Goal: Entertainment & Leisure: Browse casually

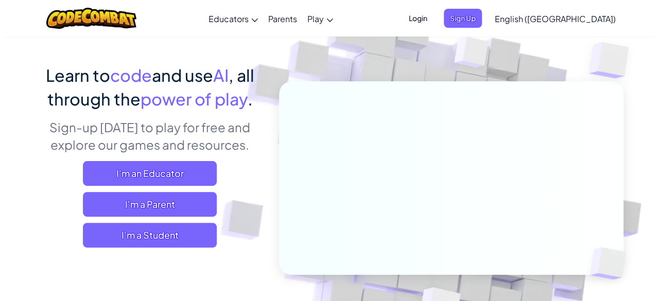
scroll to position [61, 0]
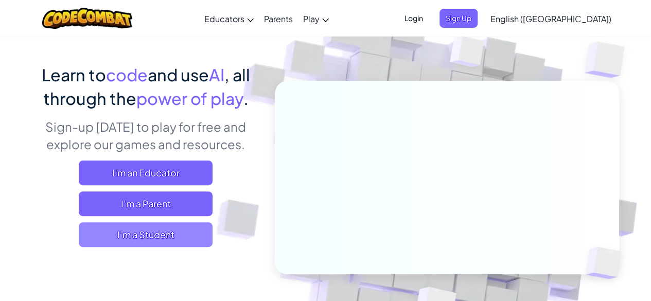
click at [180, 228] on span "I'm a Student" at bounding box center [146, 234] width 134 height 25
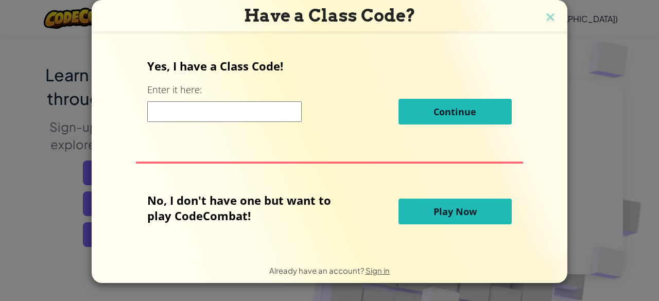
click at [461, 205] on span "Play Now" at bounding box center [454, 211] width 43 height 12
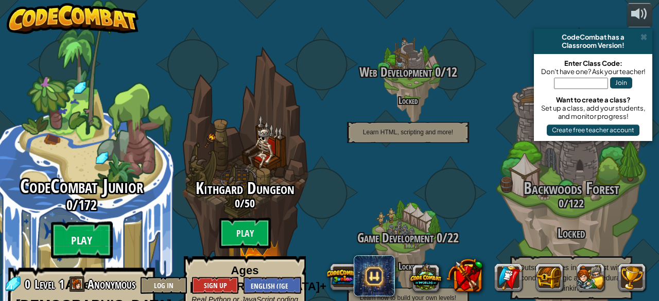
click at [80, 222] on btn "Play" at bounding box center [82, 240] width 62 height 37
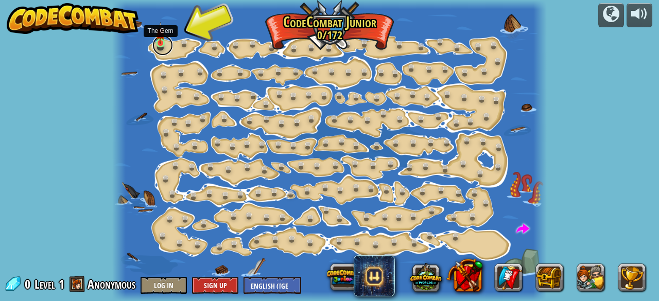
click at [168, 42] on link at bounding box center [162, 45] width 21 height 21
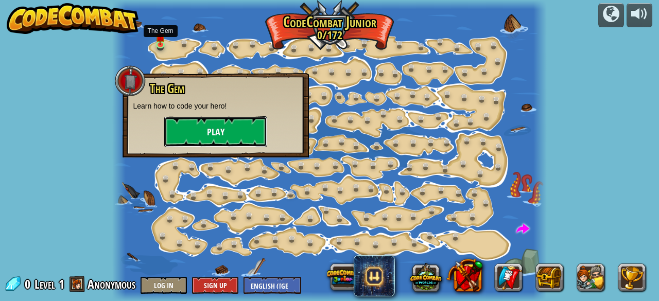
click at [227, 123] on button "Play" at bounding box center [215, 131] width 103 height 31
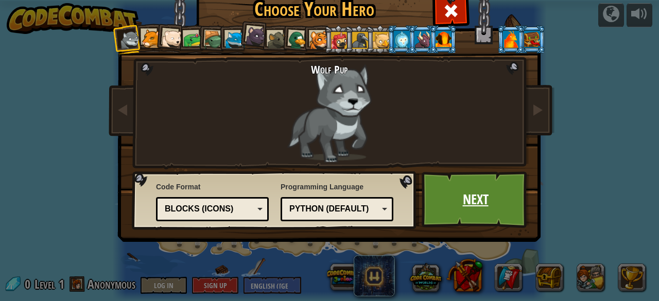
click at [472, 201] on link "Next" at bounding box center [475, 199] width 108 height 57
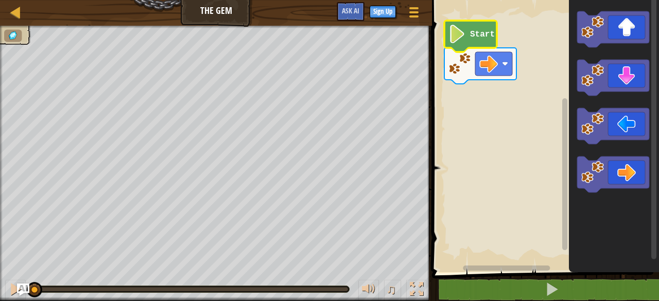
click at [471, 30] on text "Start" at bounding box center [482, 34] width 25 height 9
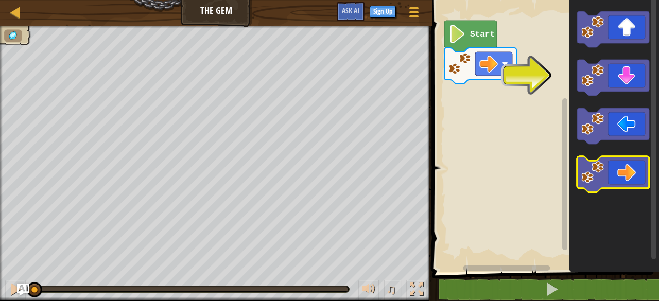
click at [634, 168] on icon "Blockly Workspace" at bounding box center [613, 174] width 72 height 36
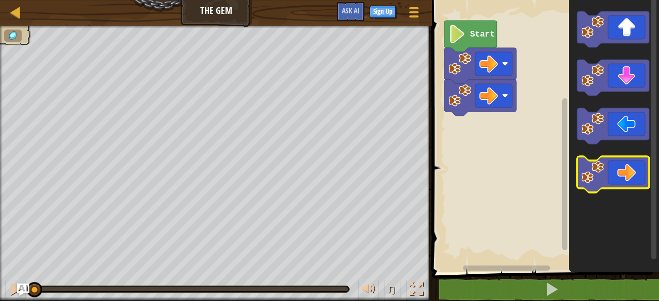
click at [634, 168] on icon "Blockly Workspace" at bounding box center [613, 174] width 72 height 36
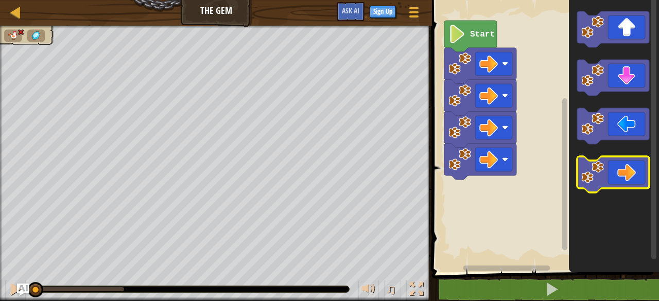
click at [634, 168] on icon "Blockly Workspace" at bounding box center [613, 174] width 72 height 36
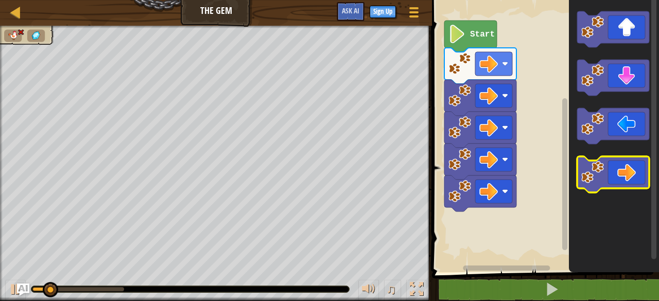
click at [634, 168] on icon "Blockly Workspace" at bounding box center [613, 174] width 72 height 36
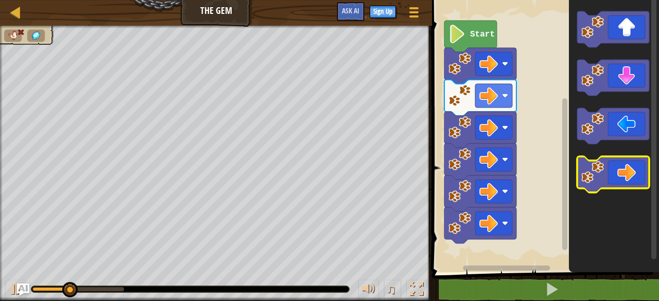
click at [634, 168] on icon "Blockly Workspace" at bounding box center [613, 174] width 72 height 36
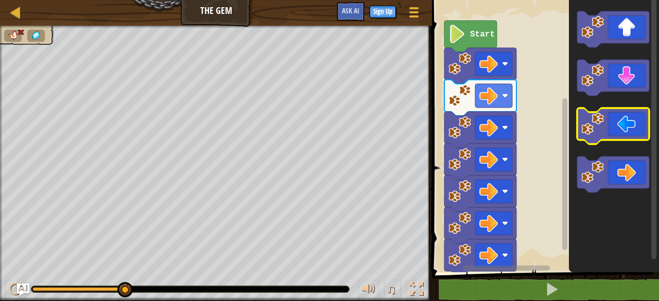
click at [630, 125] on icon "Blockly Workspace" at bounding box center [613, 126] width 72 height 36
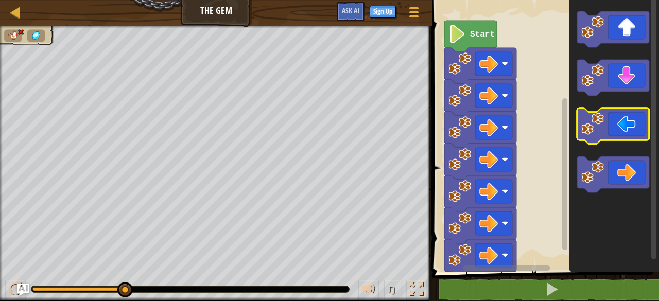
click at [630, 125] on icon "Blockly Workspace" at bounding box center [613, 126] width 72 height 36
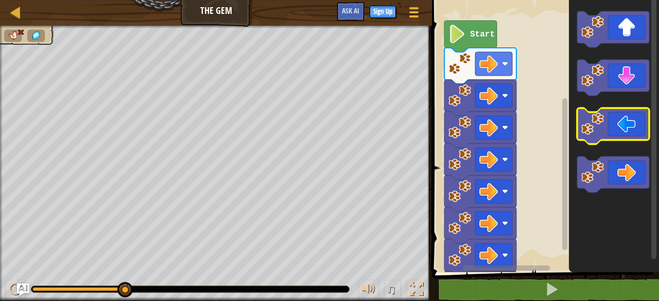
click at [630, 125] on icon "Blockly Workspace" at bounding box center [613, 126] width 72 height 36
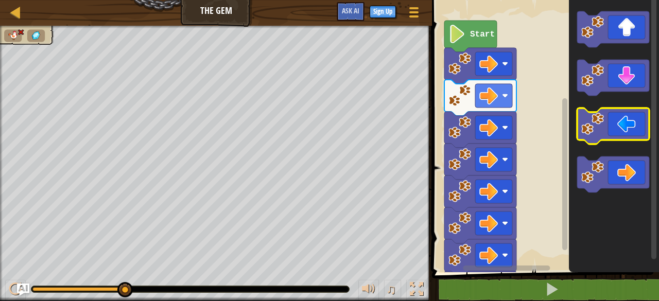
click at [630, 125] on icon "Blockly Workspace" at bounding box center [613, 126] width 72 height 36
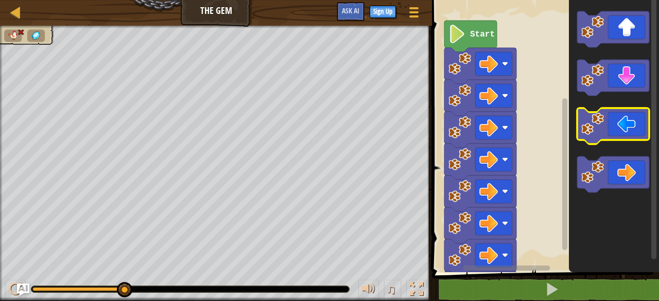
click at [630, 125] on icon "Blockly Workspace" at bounding box center [613, 126] width 72 height 36
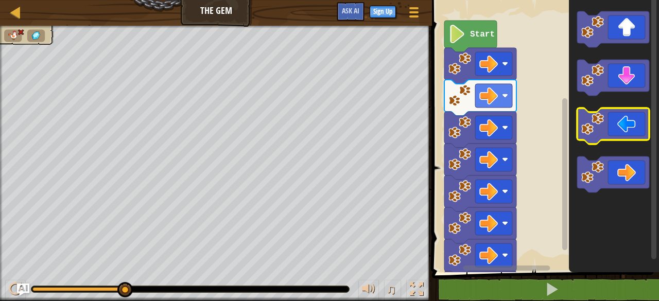
click at [633, 123] on icon "Blockly Workspace" at bounding box center [613, 126] width 72 height 36
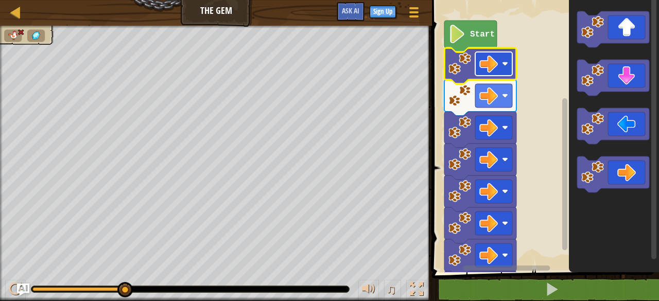
click at [491, 60] on image "Blockly Workspace" at bounding box center [488, 64] width 19 height 19
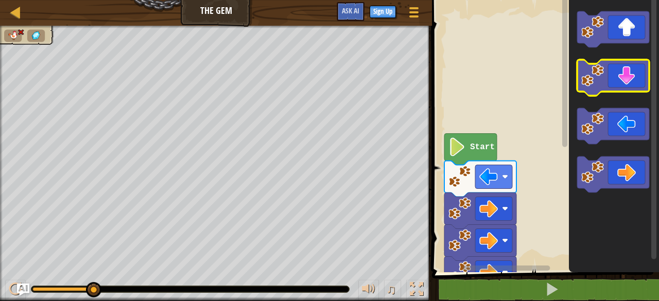
click at [615, 85] on icon "Blockly Workspace" at bounding box center [613, 78] width 72 height 36
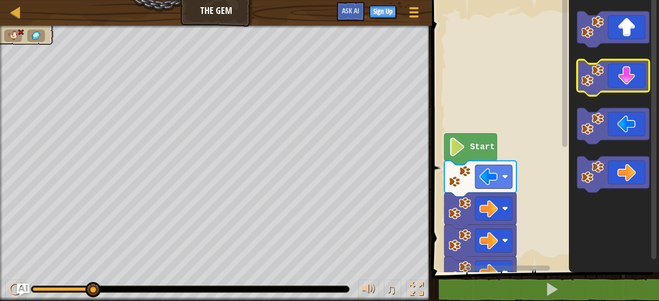
click at [615, 85] on icon "Blockly Workspace" at bounding box center [613, 78] width 72 height 36
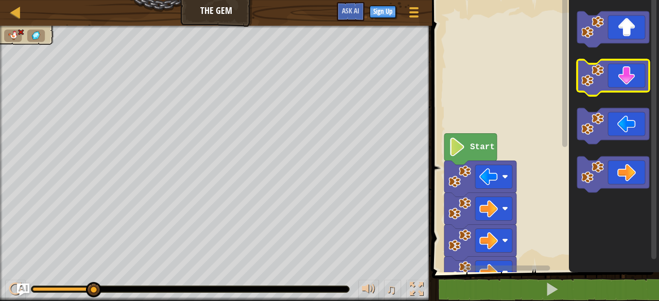
click at [615, 85] on icon "Blockly Workspace" at bounding box center [613, 78] width 72 height 36
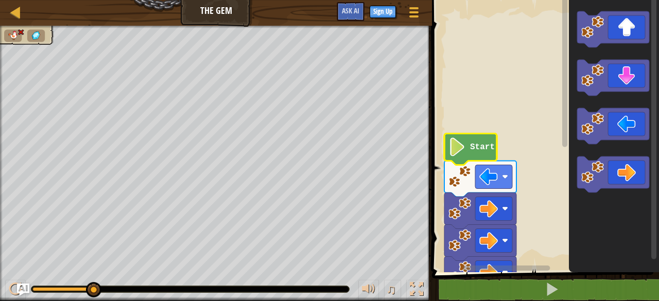
click at [468, 154] on icon "Blockly Workspace" at bounding box center [470, 149] width 52 height 31
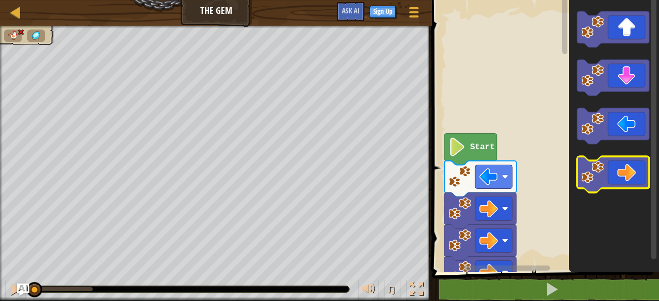
click at [627, 165] on icon "Blockly Workspace" at bounding box center [613, 174] width 72 height 36
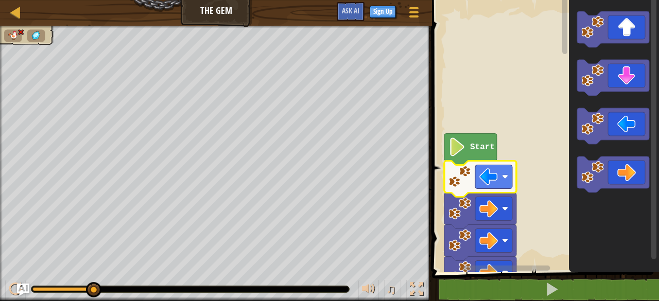
click at [504, 176] on image "Blockly Workspace" at bounding box center [505, 177] width 6 height 6
click at [505, 176] on image "Blockly Workspace" at bounding box center [505, 177] width 6 height 6
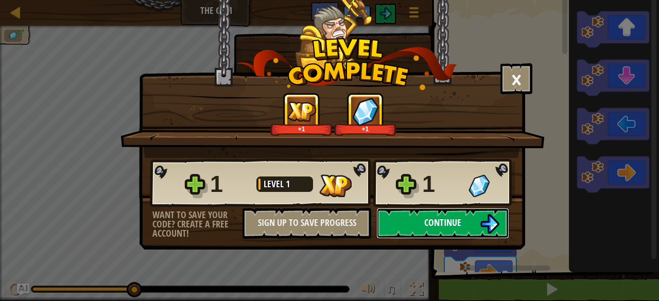
click at [442, 223] on span "Continue" at bounding box center [442, 222] width 37 height 13
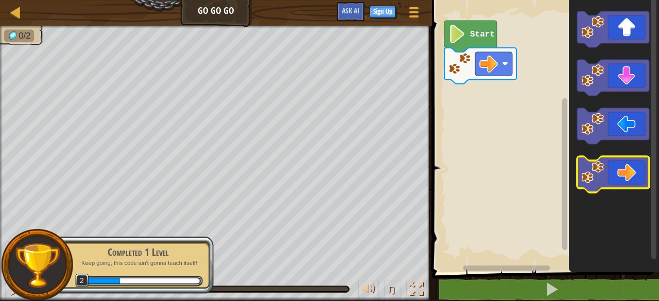
click at [631, 171] on icon "Blockly Workspace" at bounding box center [613, 174] width 72 height 36
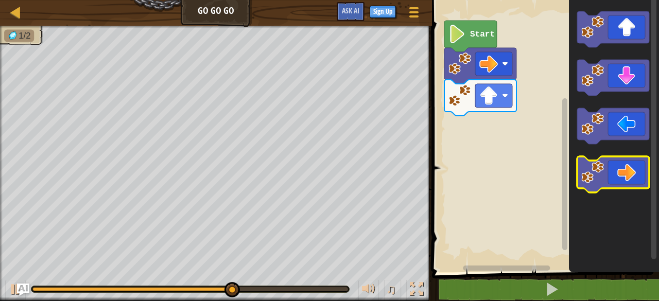
click at [623, 165] on icon "Blockly Workspace" at bounding box center [613, 174] width 72 height 36
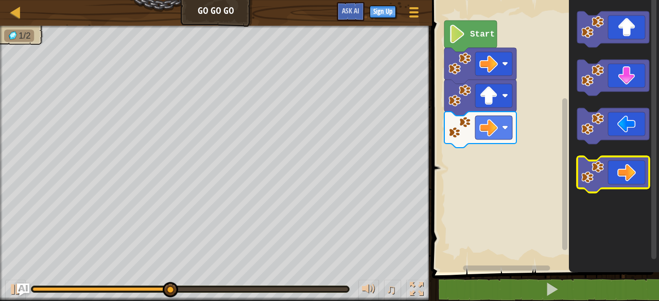
click at [623, 165] on icon "Blockly Workspace" at bounding box center [613, 174] width 72 height 36
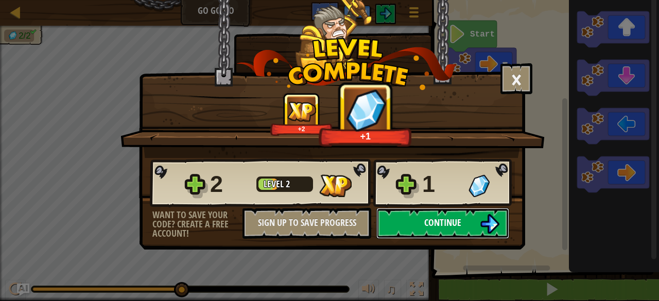
click at [457, 223] on span "Continue" at bounding box center [442, 222] width 37 height 13
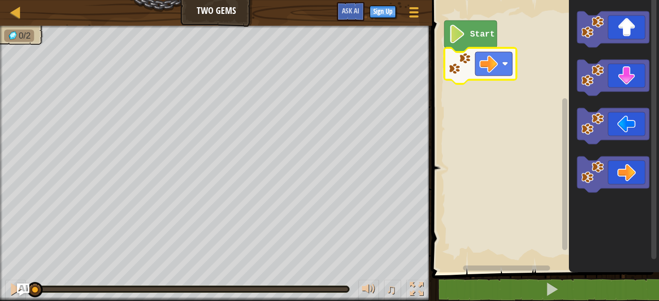
click at [547, 92] on rect "Blockly Workspace" at bounding box center [544, 133] width 230 height 277
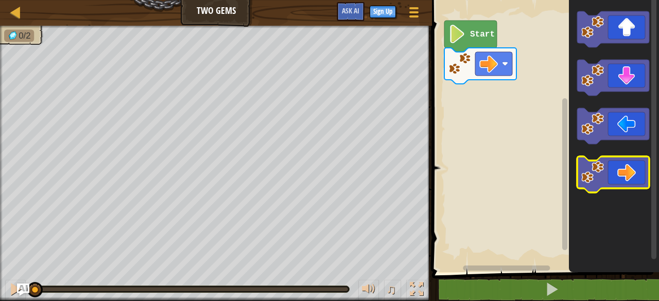
click at [628, 161] on icon "Blockly Workspace" at bounding box center [613, 174] width 72 height 36
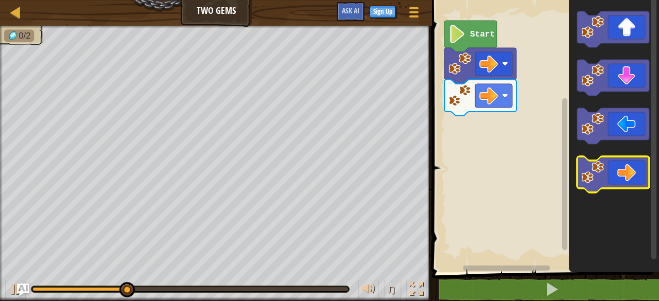
click at [628, 161] on icon "Blockly Workspace" at bounding box center [613, 174] width 72 height 36
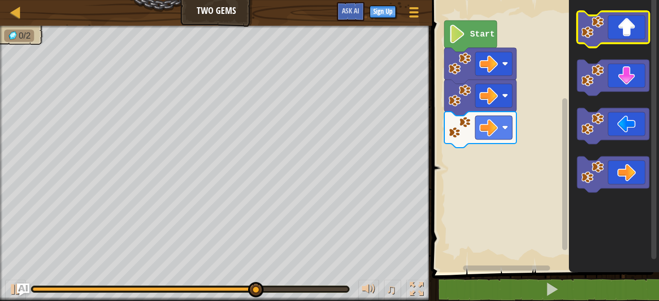
click at [620, 31] on icon "Blockly Workspace" at bounding box center [613, 29] width 72 height 36
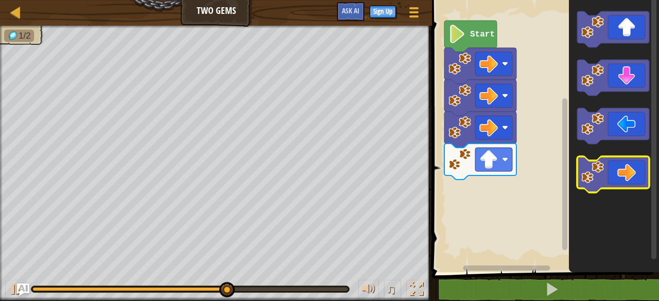
click at [625, 166] on icon "Blockly Workspace" at bounding box center [613, 174] width 72 height 36
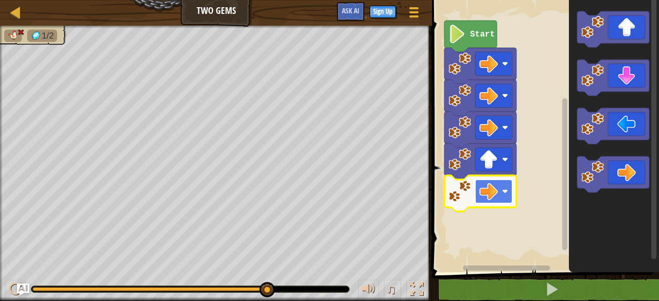
click at [502, 186] on rect "Blockly Workspace" at bounding box center [493, 192] width 37 height 24
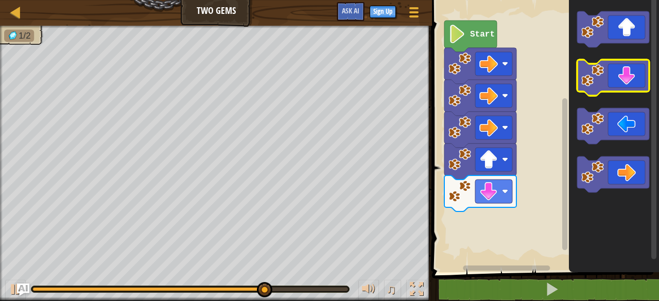
click at [640, 81] on icon "Blockly Workspace" at bounding box center [613, 78] width 72 height 36
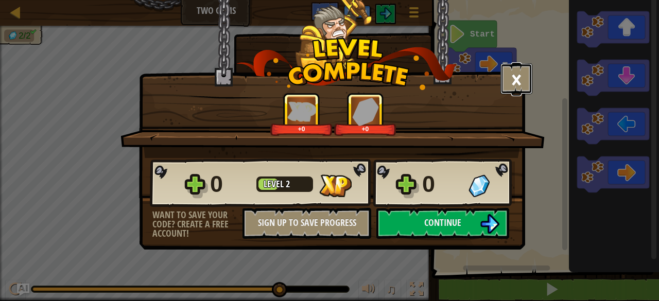
click at [514, 78] on button "×" at bounding box center [516, 78] width 32 height 31
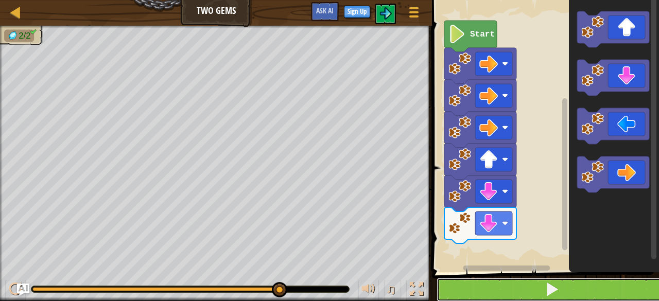
click at [508, 283] on button at bounding box center [551, 290] width 230 height 24
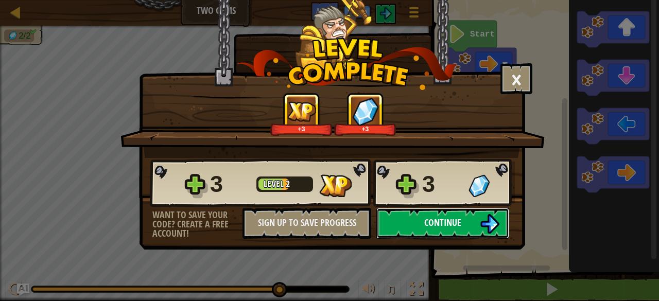
click at [433, 220] on span "Continue" at bounding box center [442, 222] width 37 height 13
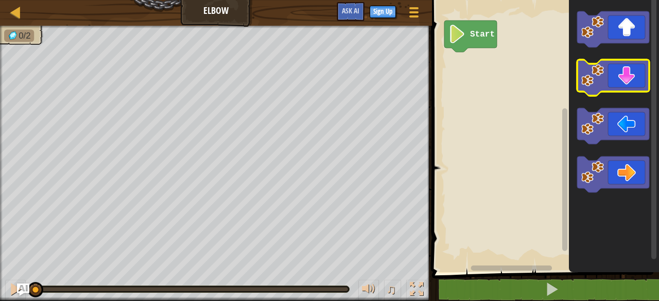
click at [627, 77] on icon "Blockly Workspace" at bounding box center [613, 78] width 72 height 36
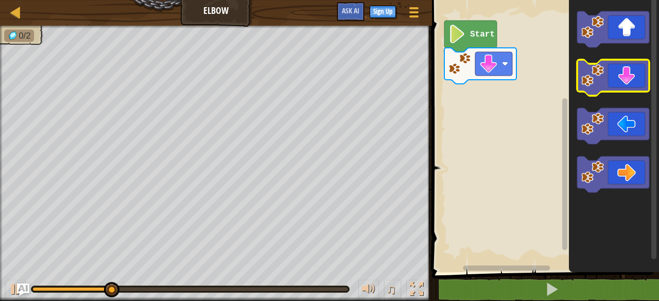
click at [627, 77] on icon "Blockly Workspace" at bounding box center [613, 78] width 72 height 36
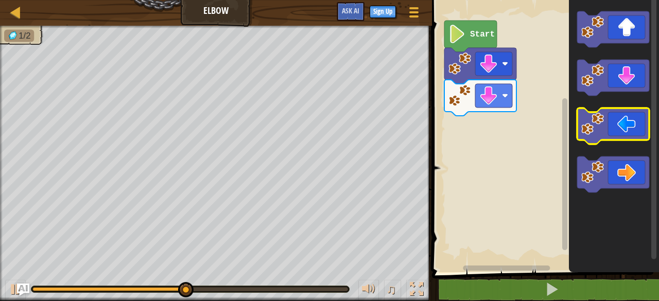
click at [624, 118] on icon "Blockly Workspace" at bounding box center [613, 126] width 72 height 36
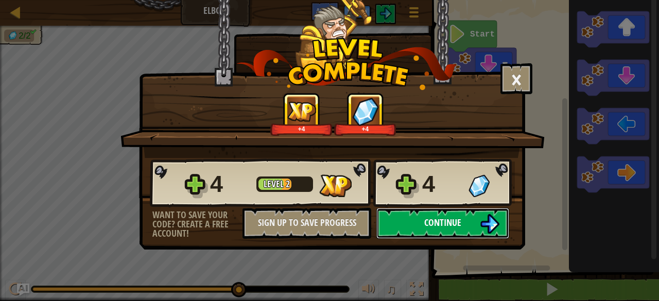
click at [429, 230] on button "Continue" at bounding box center [442, 223] width 133 height 31
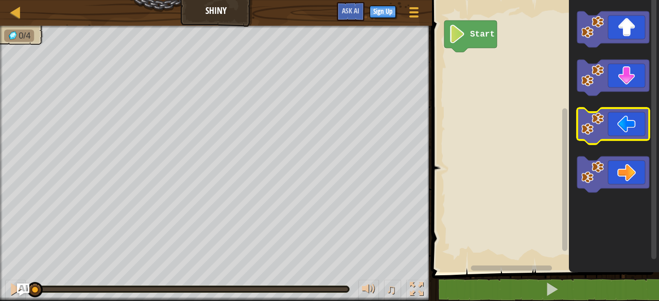
click at [621, 124] on icon "Blockly Workspace" at bounding box center [613, 126] width 72 height 36
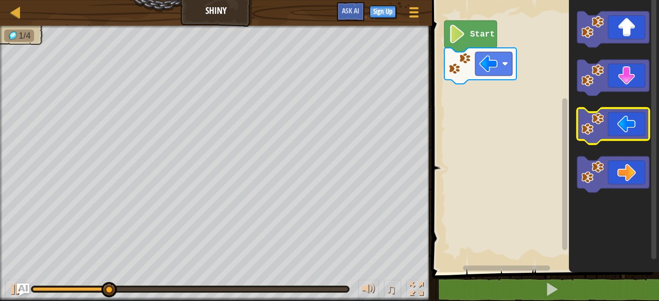
click at [621, 124] on icon "Blockly Workspace" at bounding box center [613, 126] width 72 height 36
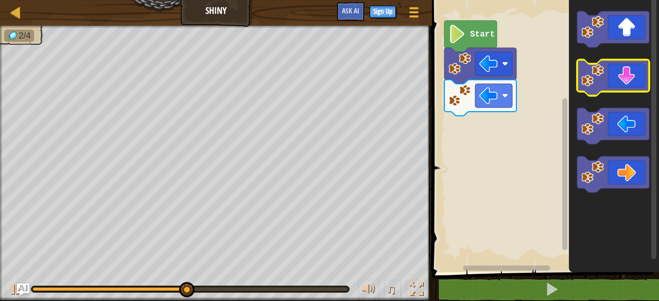
click at [624, 78] on icon "Blockly Workspace" at bounding box center [613, 78] width 72 height 36
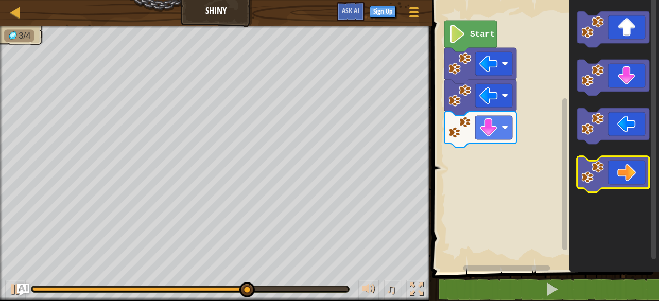
click at [634, 182] on icon "Blockly Workspace" at bounding box center [613, 174] width 72 height 36
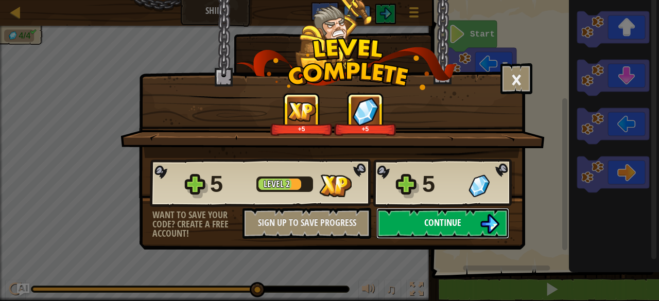
click at [449, 224] on span "Continue" at bounding box center [442, 222] width 37 height 13
